Goal: Information Seeking & Learning: Learn about a topic

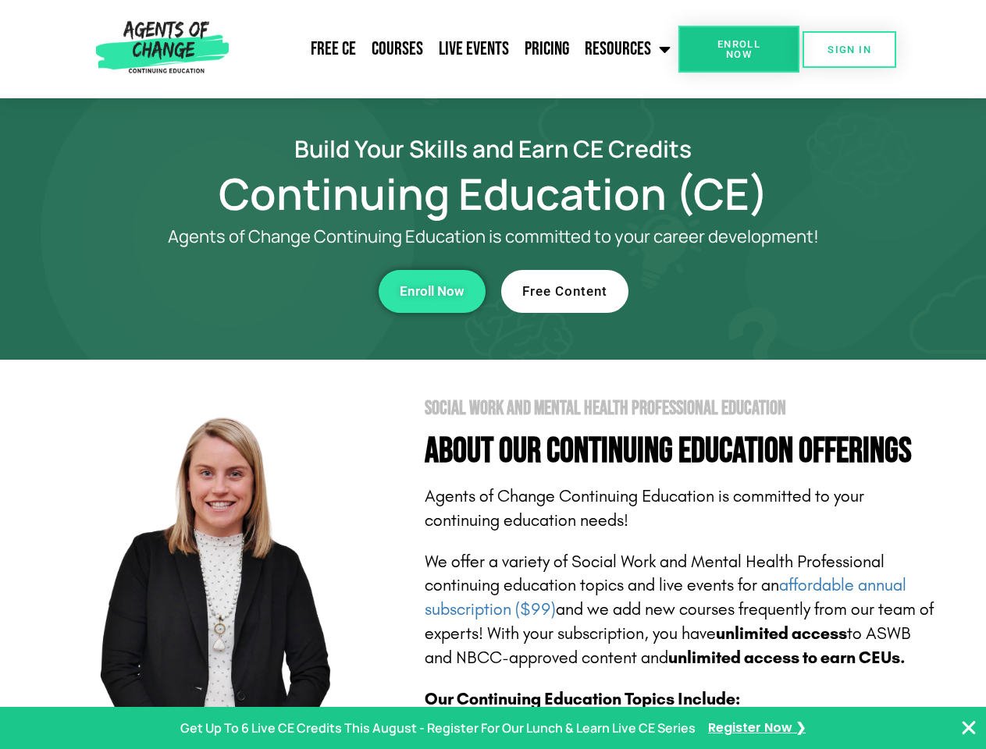
click at [492, 375] on section "Social Work and Mental Health Professional Education About Our Continuing Educa…" at bounding box center [493, 687] width 986 height 655
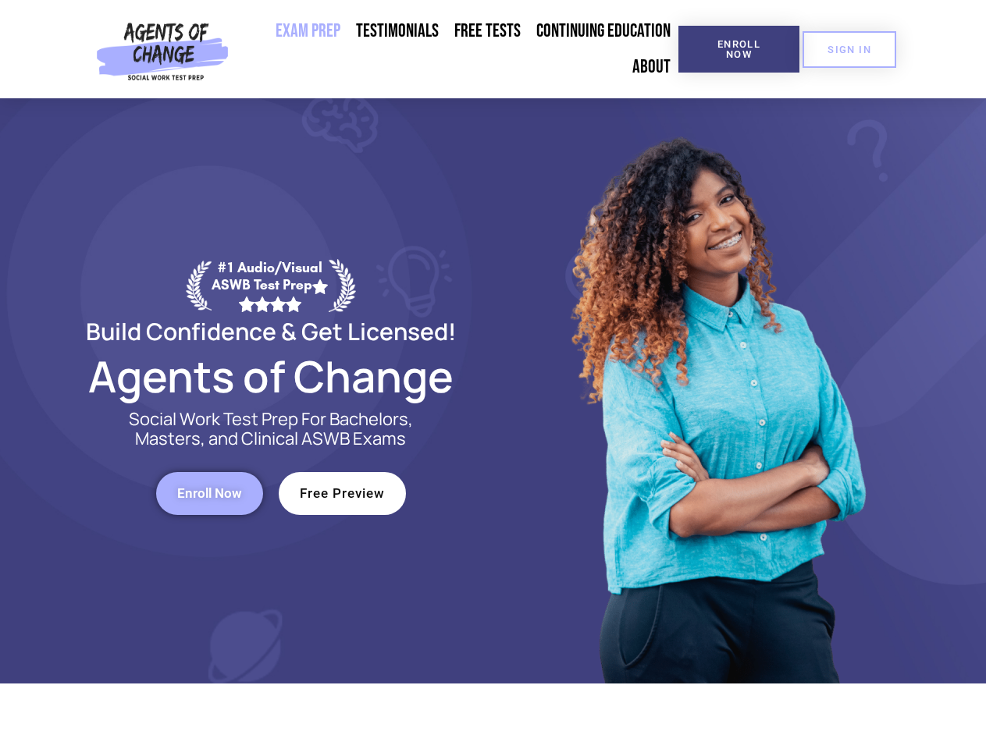
click at [493, 375] on div at bounding box center [715, 390] width 445 height 585
